Goal: Transaction & Acquisition: Download file/media

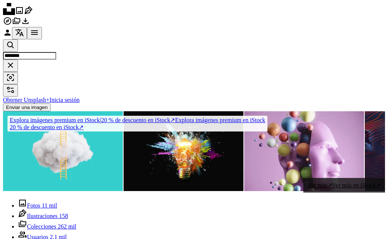
scroll to position [3284, 0]
